Goal: Navigation & Orientation: Find specific page/section

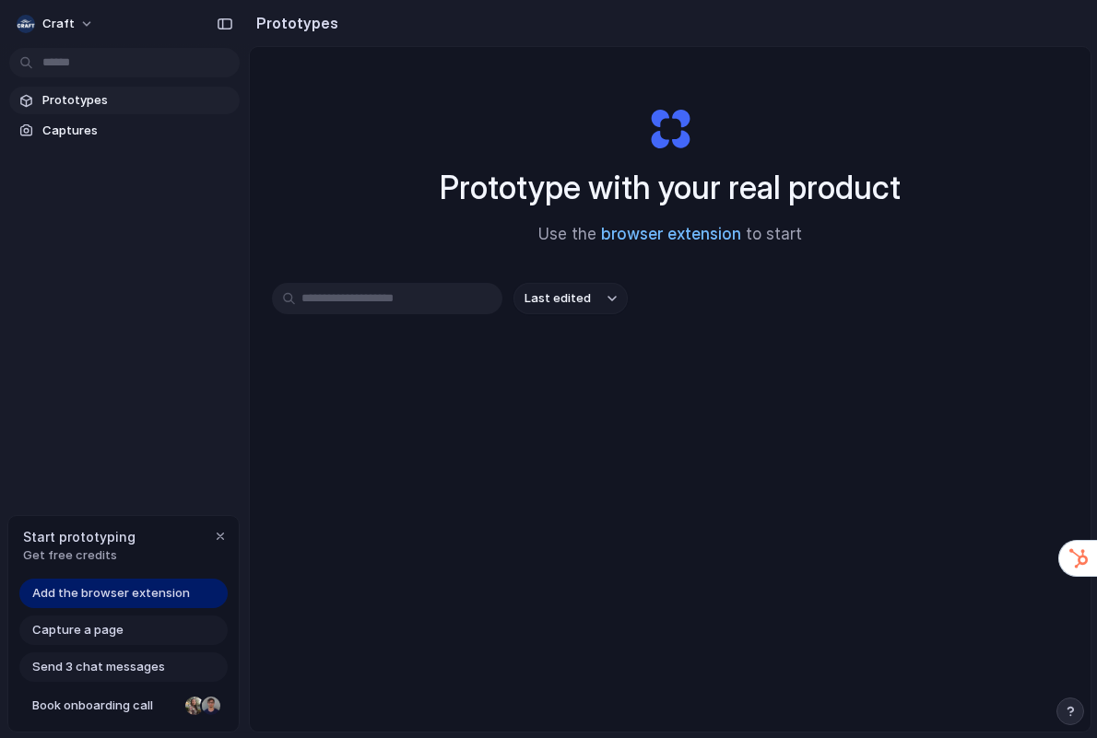
click at [644, 232] on link "browser extension" at bounding box center [671, 234] width 140 height 18
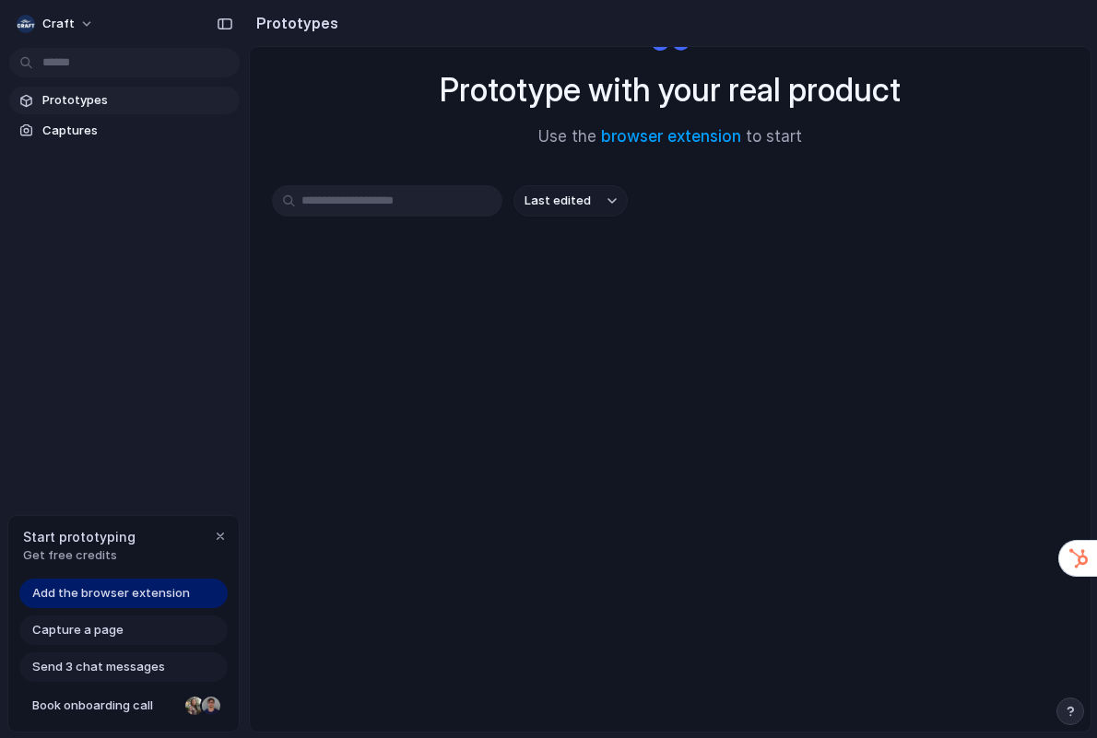
click at [94, 594] on span "Add the browser extension" at bounding box center [111, 593] width 158 height 18
click at [124, 707] on span "Book onboarding call" at bounding box center [105, 706] width 146 height 18
